Goal: Check status: Check status

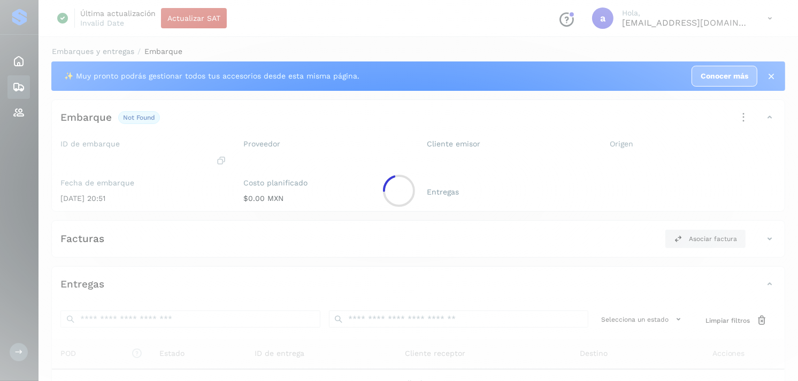
click at [410, 149] on div at bounding box center [399, 190] width 798 height 381
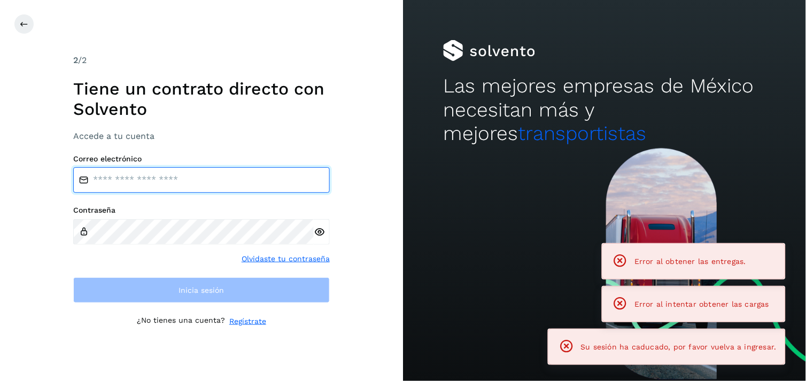
type input "**********"
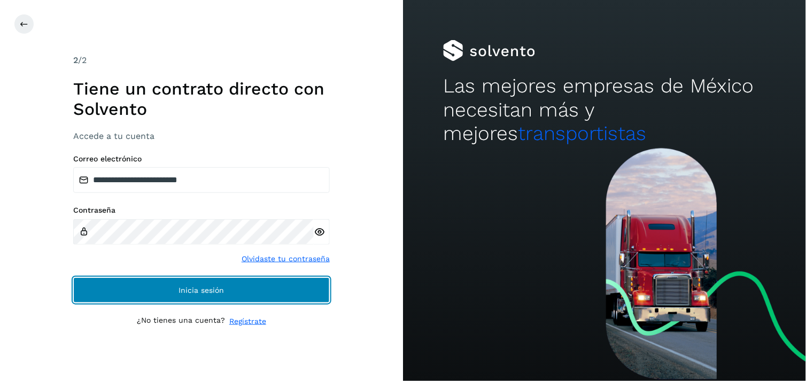
click at [228, 302] on button "Inicia sesión" at bounding box center [201, 291] width 257 height 26
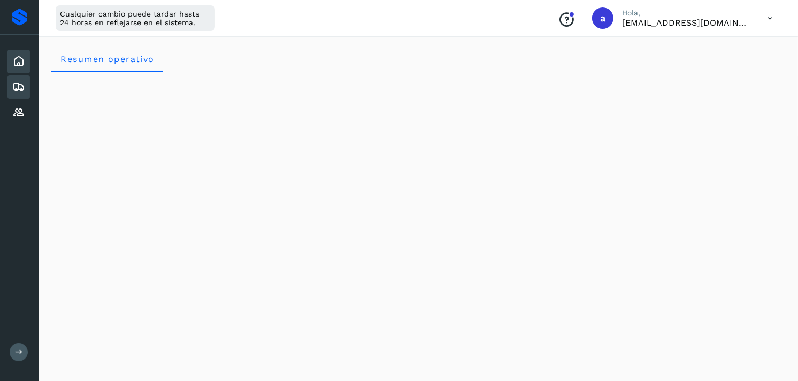
click at [18, 84] on icon at bounding box center [18, 87] width 13 height 13
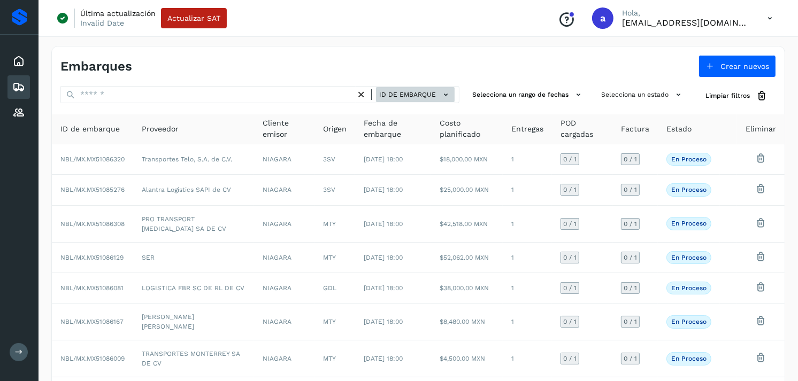
click at [398, 88] on button "ID de embarque" at bounding box center [415, 95] width 79 height 16
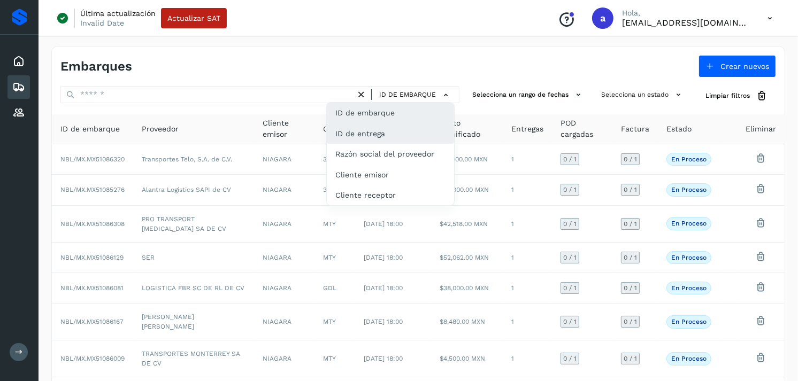
click at [393, 127] on div "ID de entrega" at bounding box center [390, 134] width 127 height 20
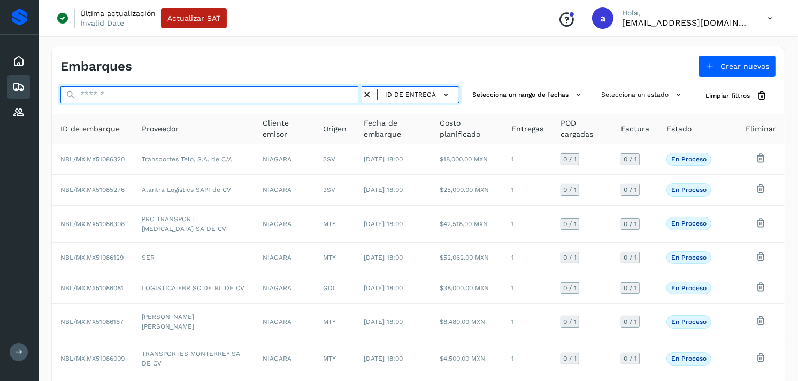
click at [308, 96] on input "text" at bounding box center [210, 94] width 301 height 17
paste input "*****"
type input "*****"
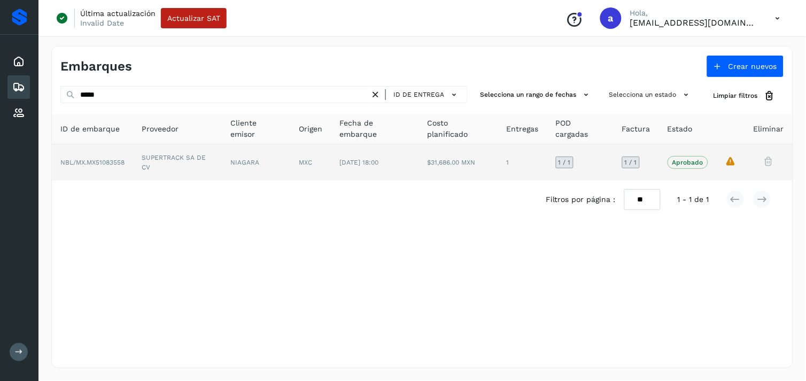
click at [373, 174] on td "[DATE] 18:00" at bounding box center [376, 162] width 88 height 36
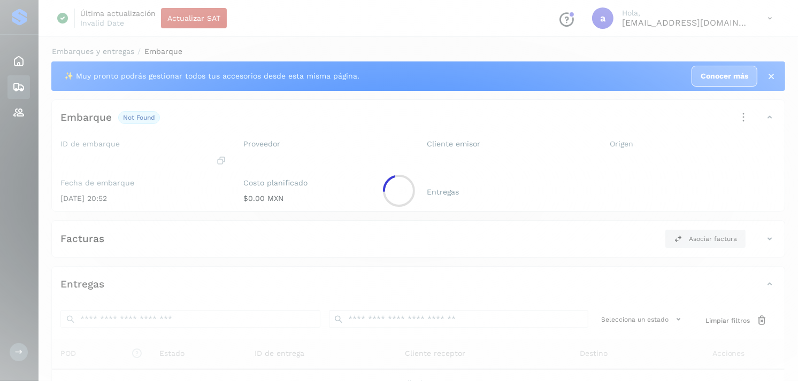
click at [373, 174] on div at bounding box center [399, 190] width 798 height 381
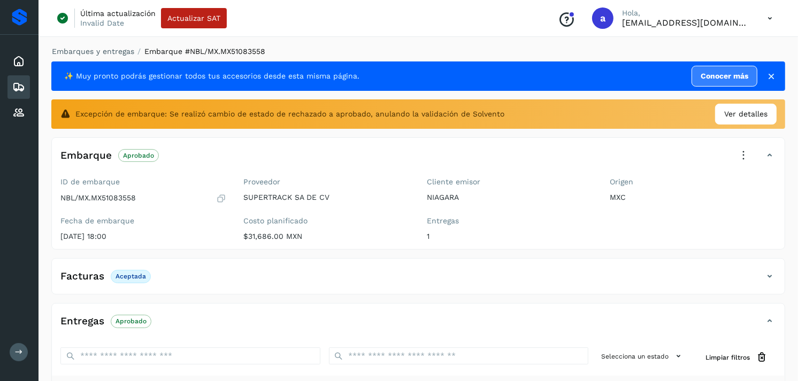
scroll to position [168, 0]
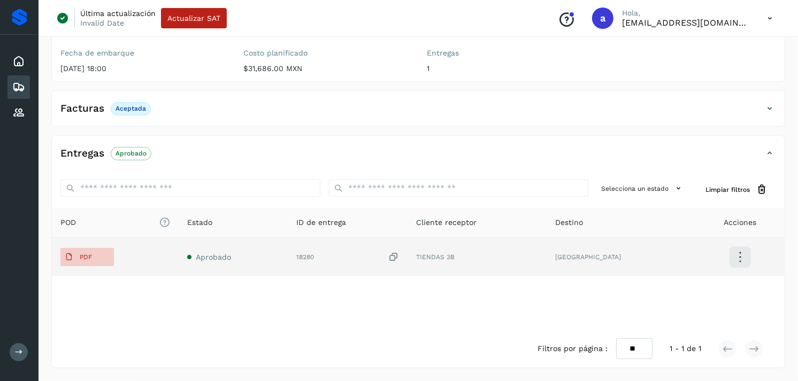
click at [276, 263] on td "Aprobado" at bounding box center [233, 257] width 109 height 39
click at [90, 260] on p "PDF" at bounding box center [86, 256] width 12 height 7
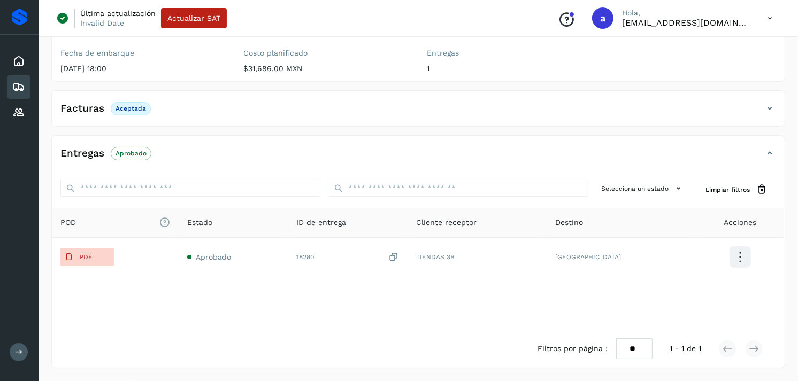
click at [30, 76] on div "Inicio Embarques Proveedores" at bounding box center [19, 87] width 39 height 105
click at [25, 81] on div "Embarques" at bounding box center [18, 87] width 22 height 24
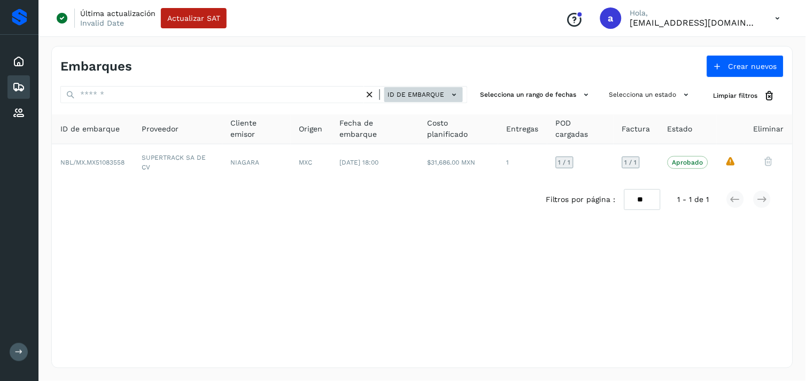
click at [425, 95] on span "ID de embarque" at bounding box center [416, 95] width 57 height 10
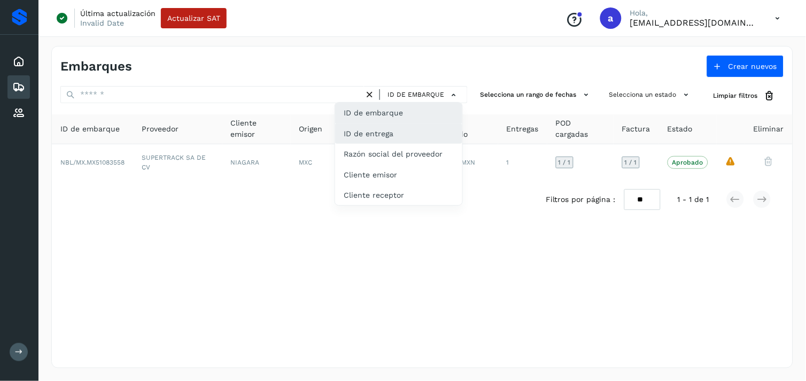
drag, startPoint x: 406, startPoint y: 121, endPoint x: 404, endPoint y: 126, distance: 5.5
click at [404, 126] on div "ID de embarque ID de entrega Razón social del proveedor Cliente emisor Cliente …" at bounding box center [399, 154] width 128 height 104
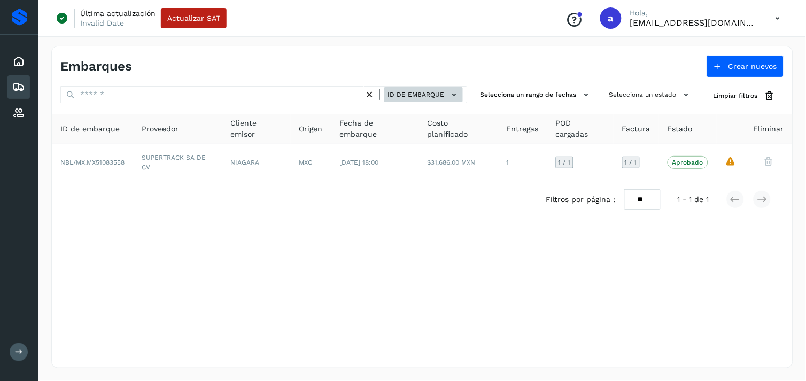
drag, startPoint x: 429, startPoint y: 104, endPoint x: 437, endPoint y: 98, distance: 9.5
click at [437, 98] on div "ID de embarque" at bounding box center [263, 96] width 407 height 20
click at [437, 98] on span "ID de embarque" at bounding box center [416, 95] width 57 height 10
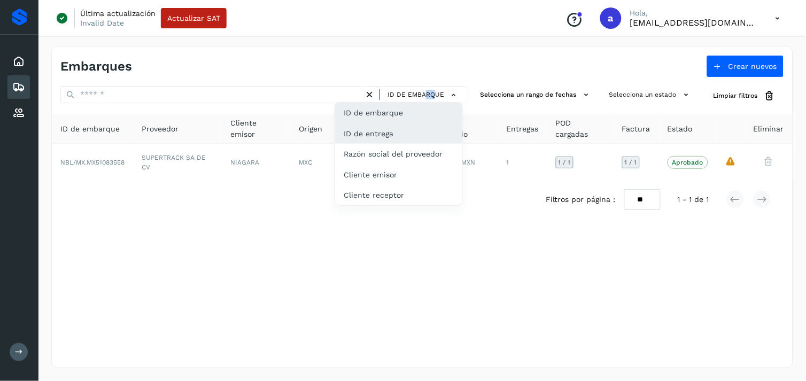
click at [416, 125] on div "ID de entrega" at bounding box center [398, 134] width 127 height 20
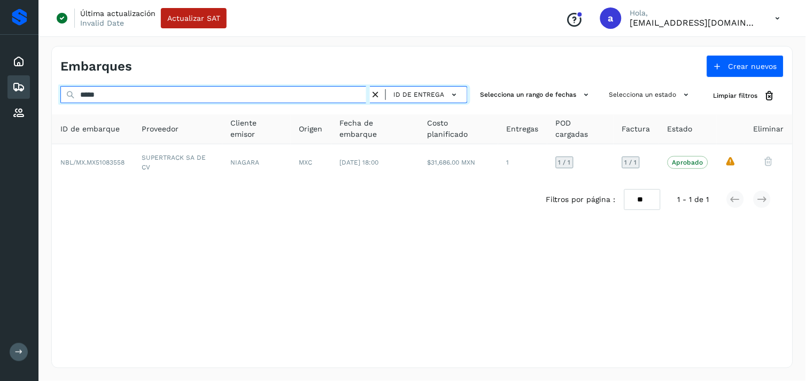
click at [340, 91] on input "*****" at bounding box center [215, 94] width 310 height 17
paste input "text"
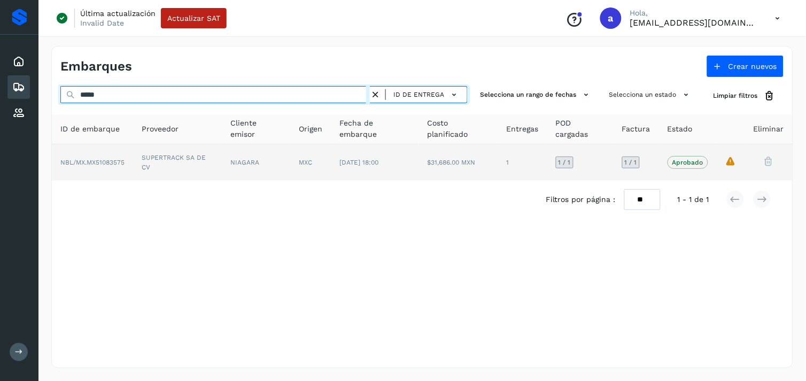
type input "*****"
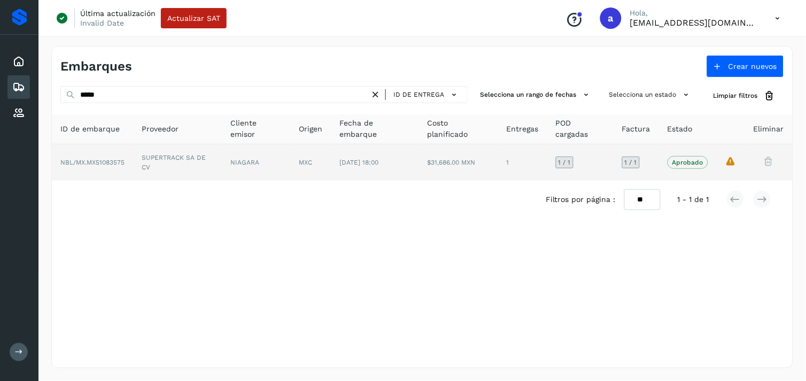
click at [319, 167] on td "MXC" at bounding box center [311, 162] width 41 height 36
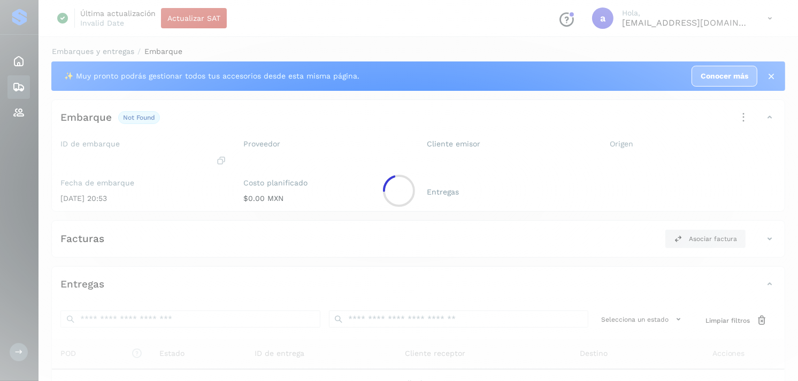
click at [319, 167] on div at bounding box center [399, 190] width 798 height 381
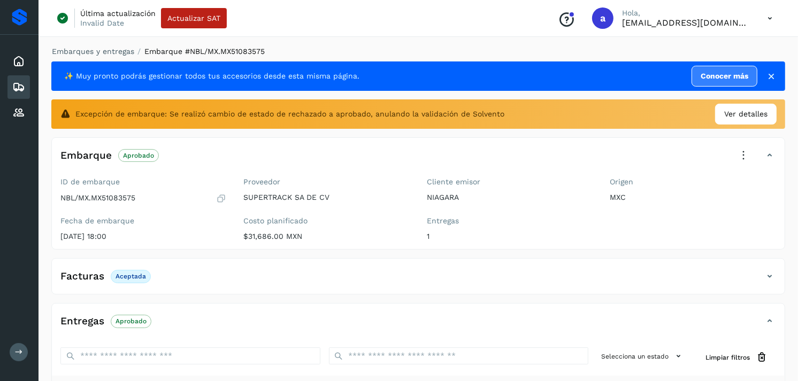
scroll to position [168, 0]
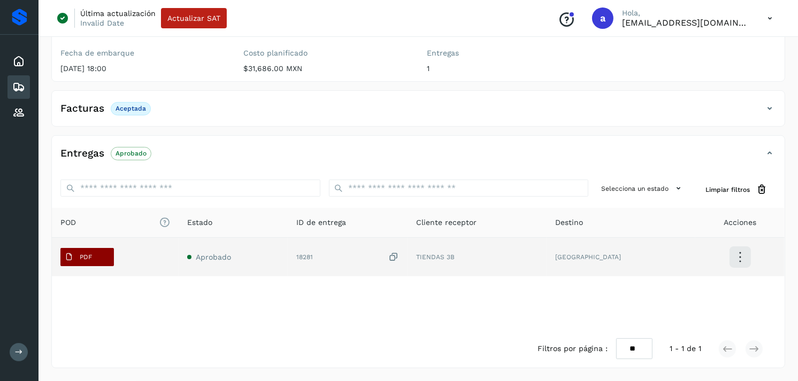
click at [83, 257] on p "PDF" at bounding box center [86, 256] width 12 height 7
click at [102, 262] on button "PDF" at bounding box center [86, 257] width 53 height 18
